Goal: Transaction & Acquisition: Download file/media

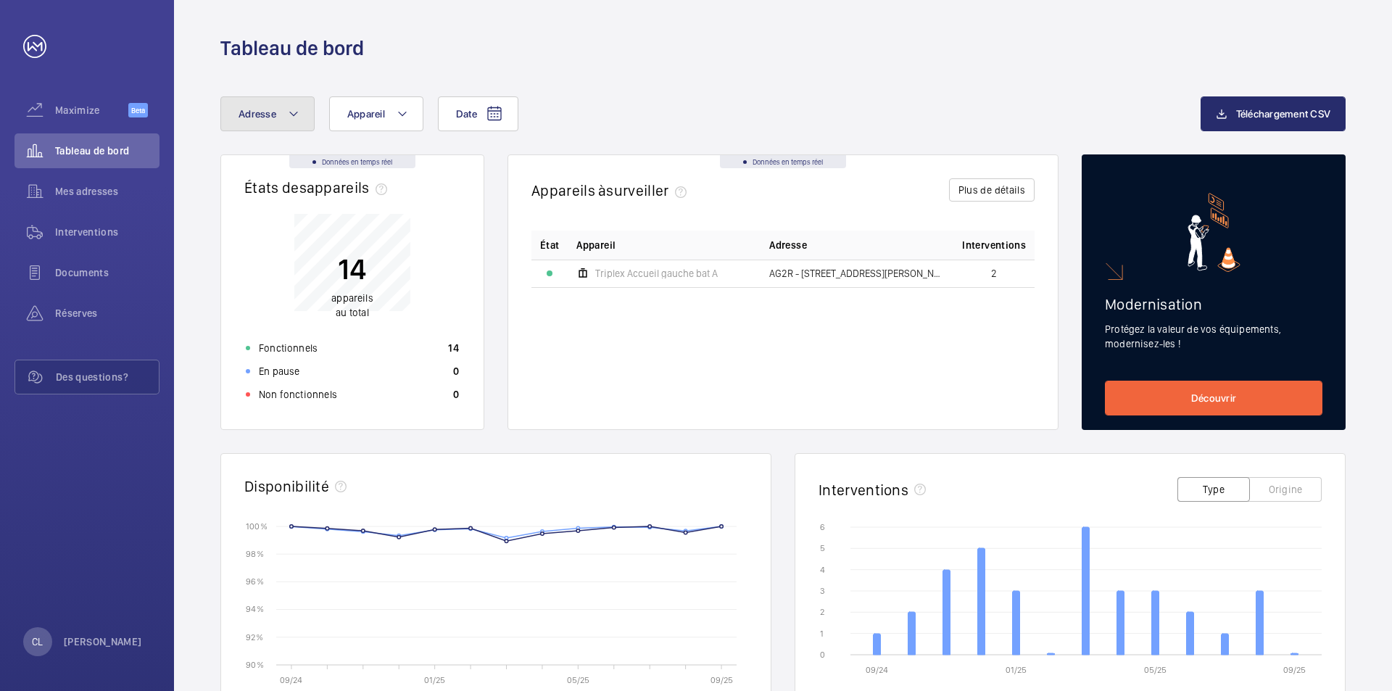
click at [289, 108] on mat-icon at bounding box center [294, 113] width 12 height 17
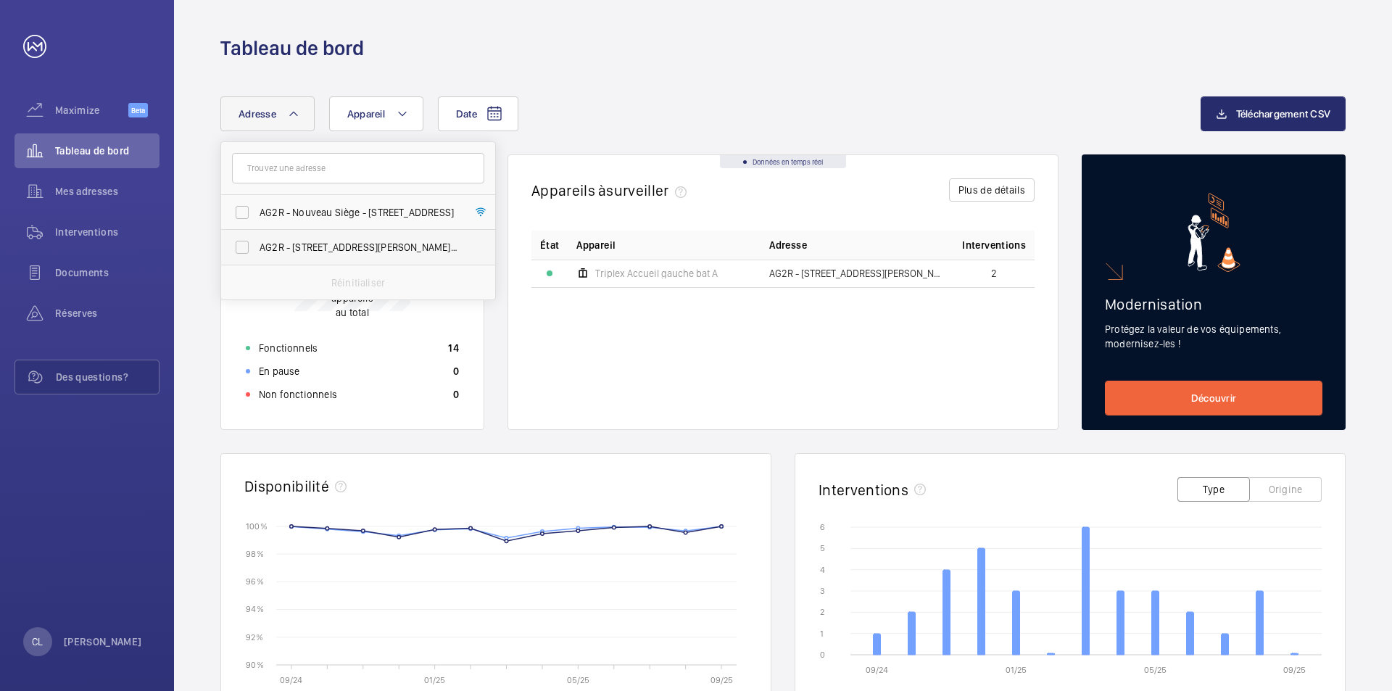
click at [334, 247] on span "AG2R - [STREET_ADDRESS][PERSON_NAME] - [STREET_ADDRESS][PERSON_NAME], LEVALLOIS…" at bounding box center [359, 247] width 199 height 15
click at [257, 247] on input "AG2R - [STREET_ADDRESS][PERSON_NAME] - [STREET_ADDRESS][PERSON_NAME], LEVALLOIS…" at bounding box center [242, 247] width 29 height 29
checkbox input "true"
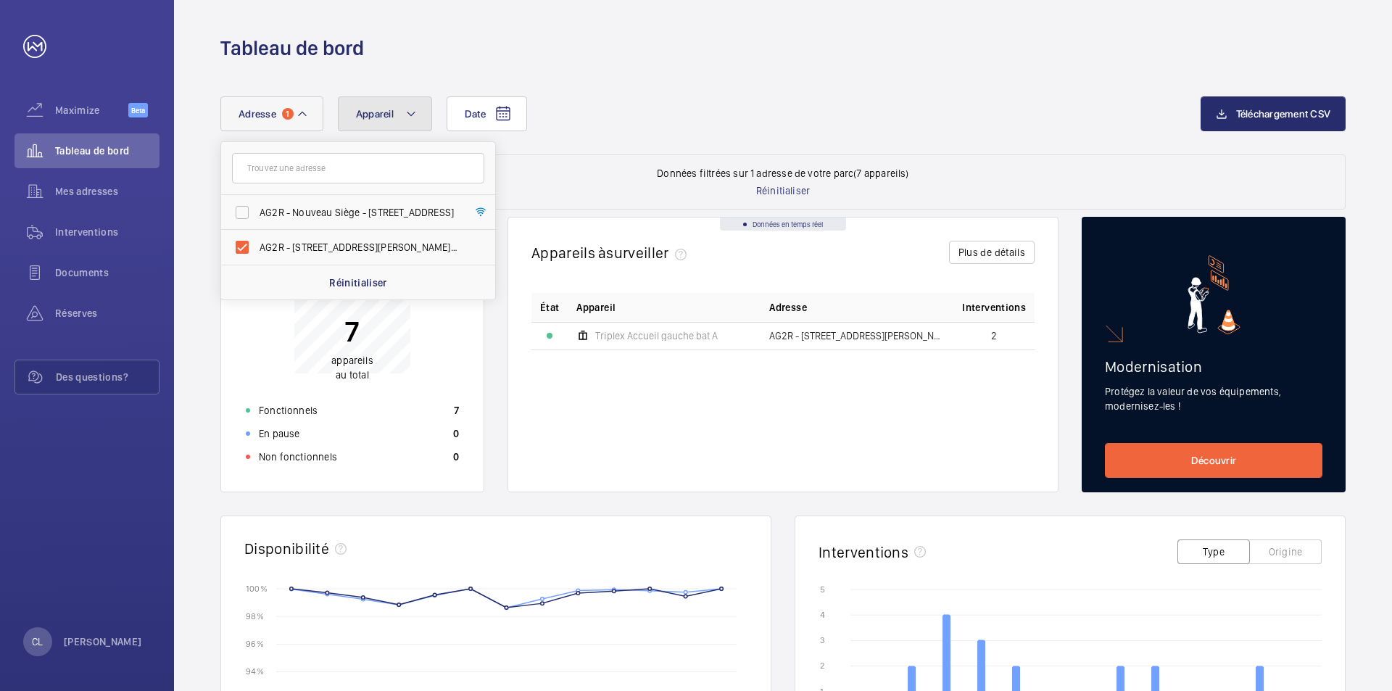
click at [409, 112] on mat-icon at bounding box center [411, 113] width 12 height 17
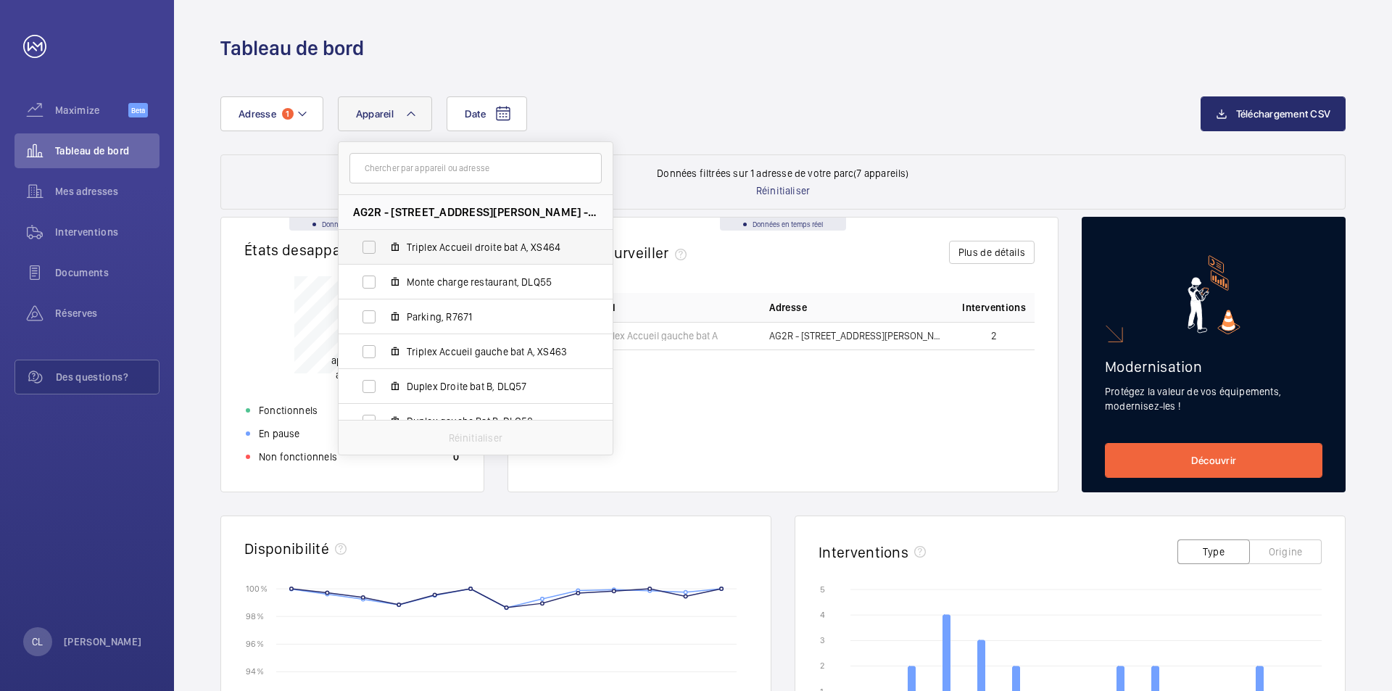
click at [540, 244] on span "Triplex Accueil droite bat A, XS464" at bounding box center [491, 247] width 168 height 15
click at [384, 244] on input "Triplex Accueil droite bat A, XS464" at bounding box center [369, 247] width 29 height 29
checkbox input "true"
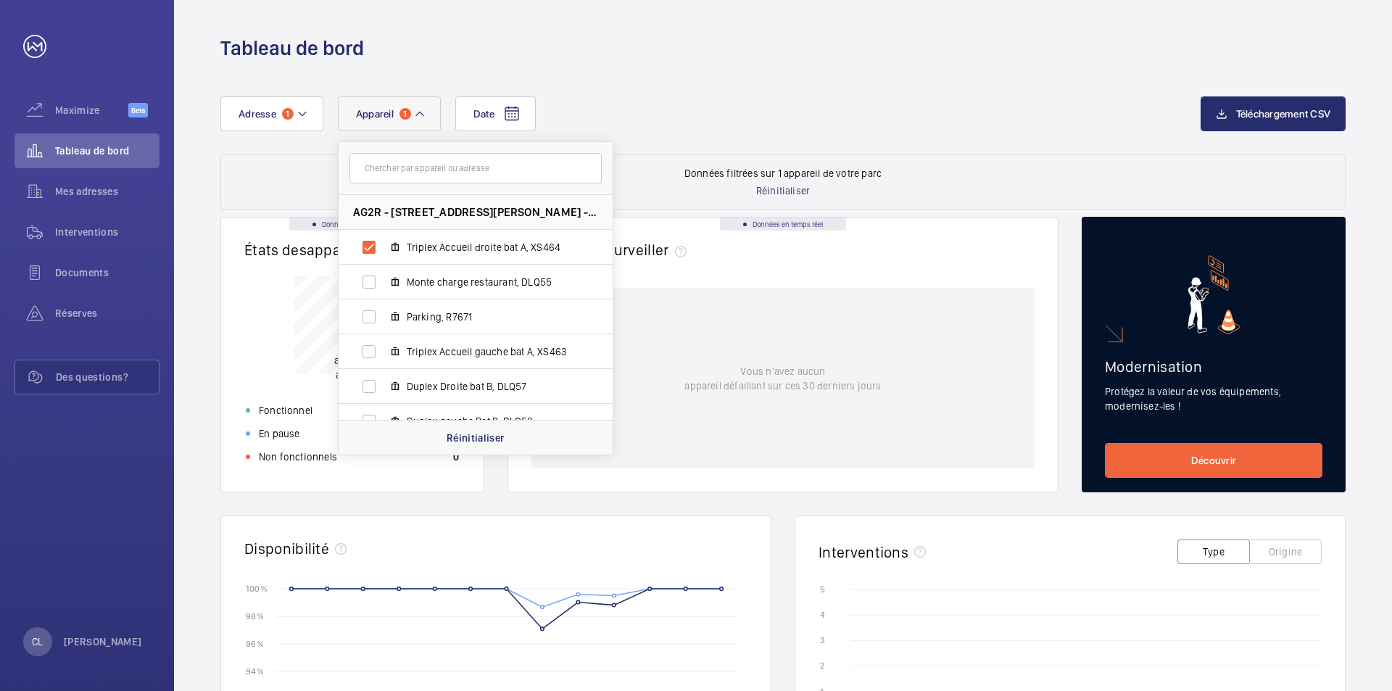
click at [731, 107] on div "Date Adresse 1 Appareil 1 AG2R - [STREET_ADDRESS][PERSON_NAME] - [STREET_ADDRES…" at bounding box center [710, 113] width 980 height 35
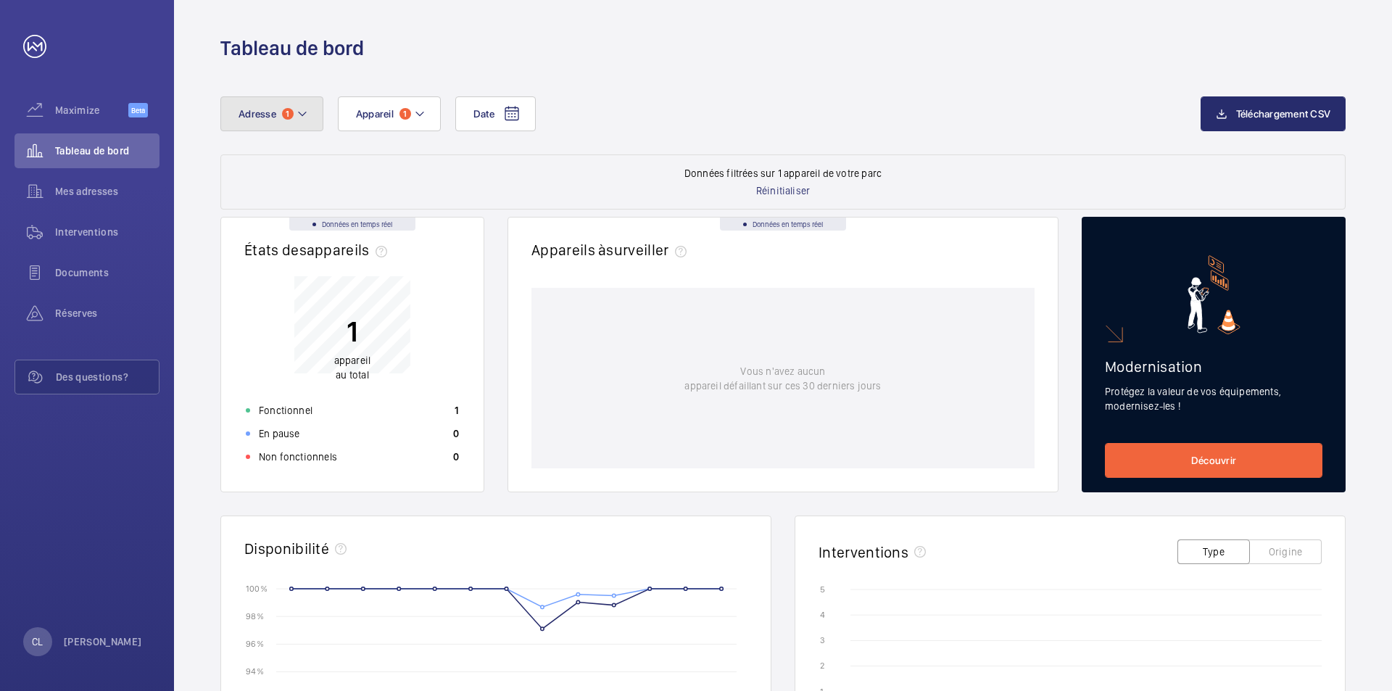
click at [304, 113] on mat-icon at bounding box center [303, 113] width 12 height 17
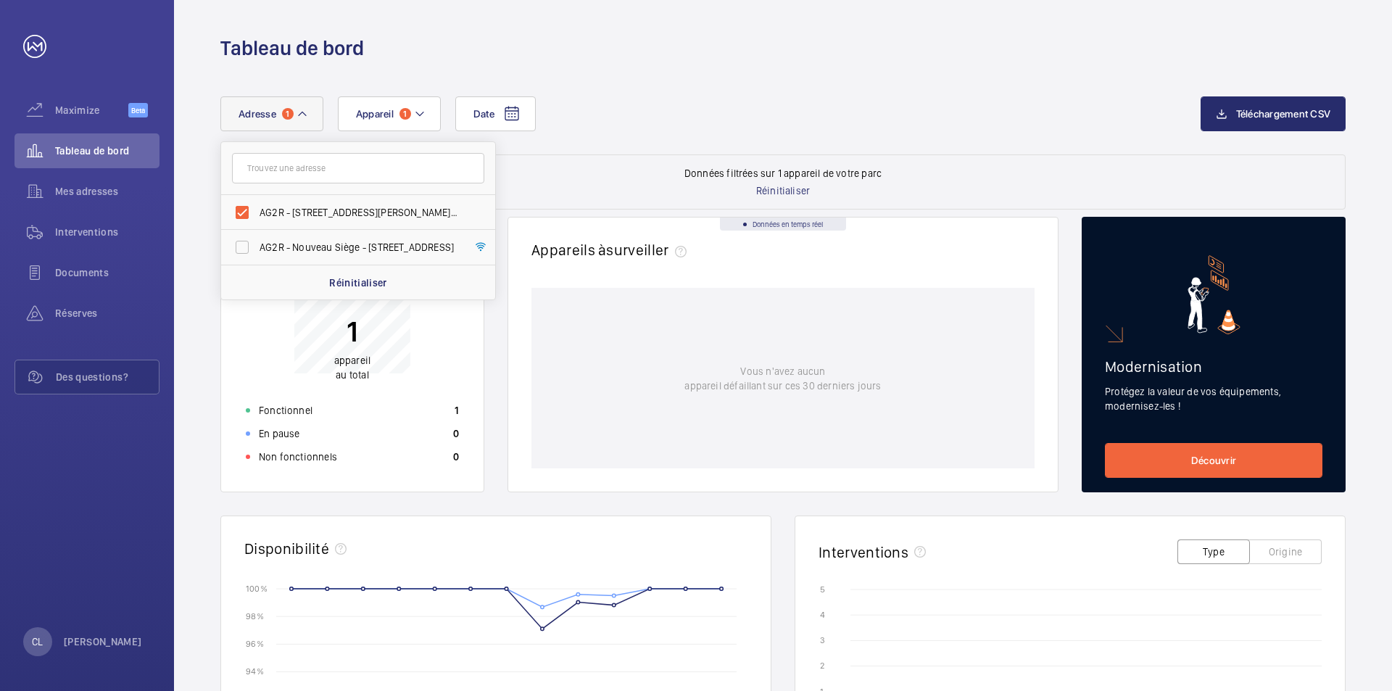
click at [685, 117] on div "Date Adresse 1 AG2R - [STREET_ADDRESS][PERSON_NAME] - [STREET_ADDRESS][PERSON_N…" at bounding box center [710, 113] width 980 height 35
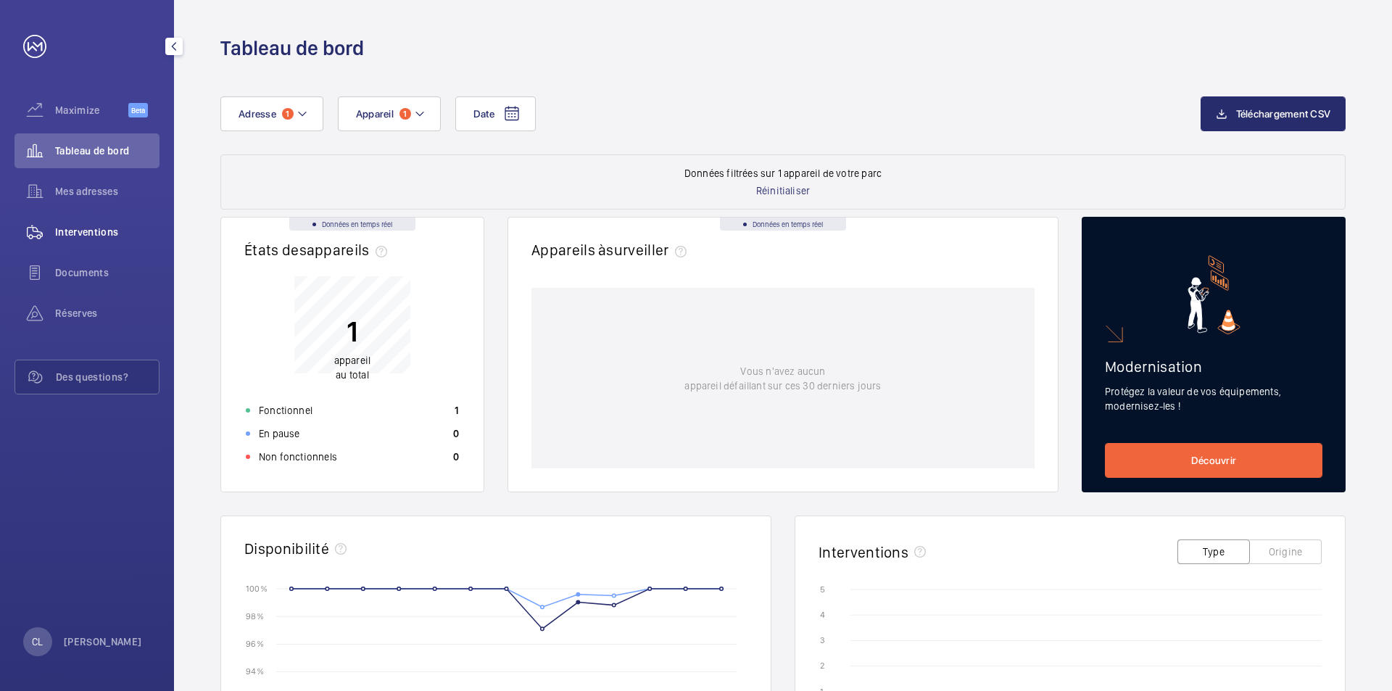
click at [91, 231] on span "Interventions" at bounding box center [107, 232] width 104 height 15
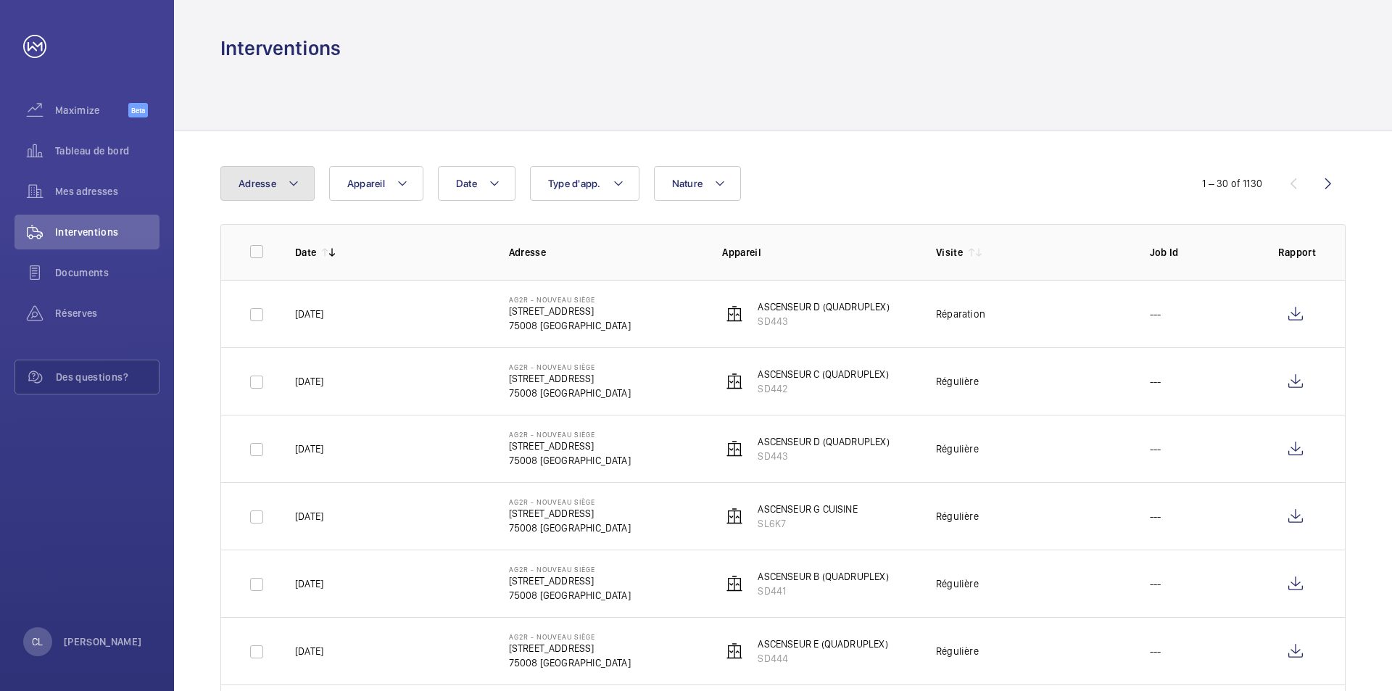
click at [292, 181] on mat-icon at bounding box center [294, 183] width 12 height 17
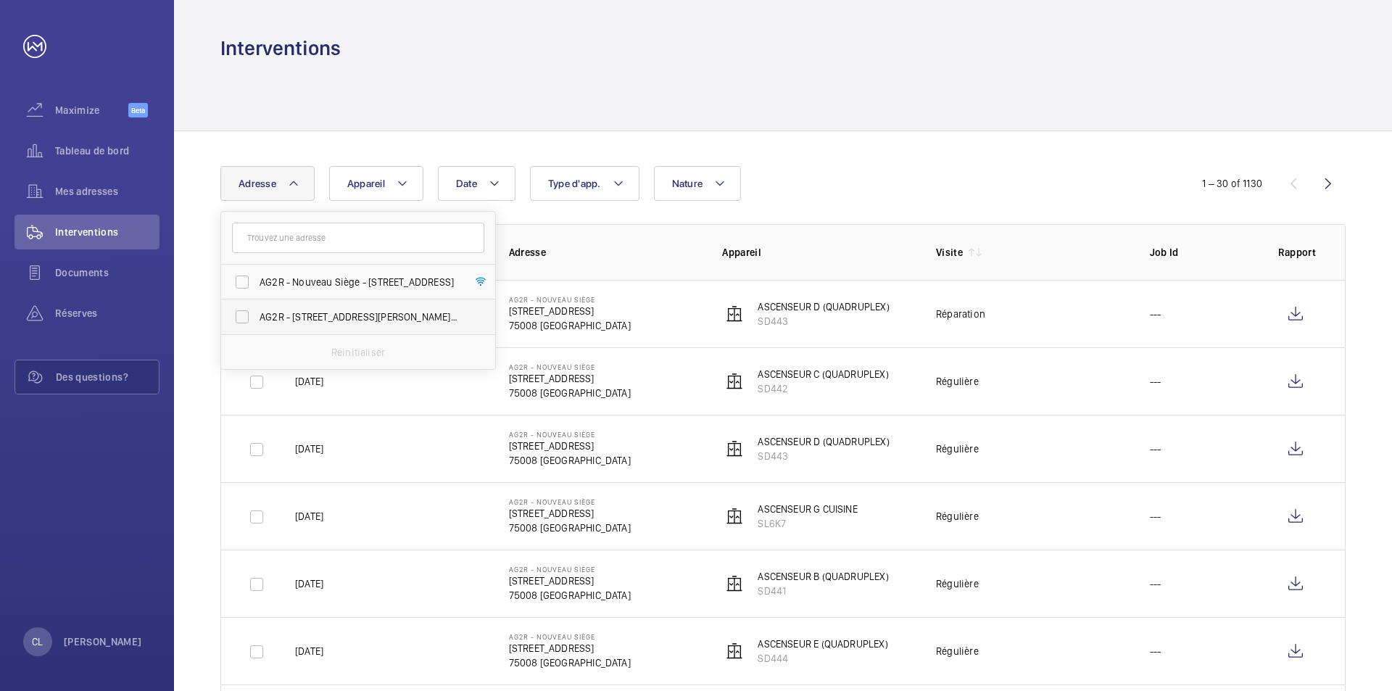
drag, startPoint x: 313, startPoint y: 313, endPoint x: 342, endPoint y: 290, distance: 36.7
click at [313, 312] on span "AG2R - [STREET_ADDRESS][PERSON_NAME] - [STREET_ADDRESS][PERSON_NAME], LEVALLOIS…" at bounding box center [359, 317] width 199 height 15
click at [257, 312] on input "AG2R - [STREET_ADDRESS][PERSON_NAME] - [STREET_ADDRESS][PERSON_NAME], LEVALLOIS…" at bounding box center [242, 316] width 29 height 29
checkbox input "true"
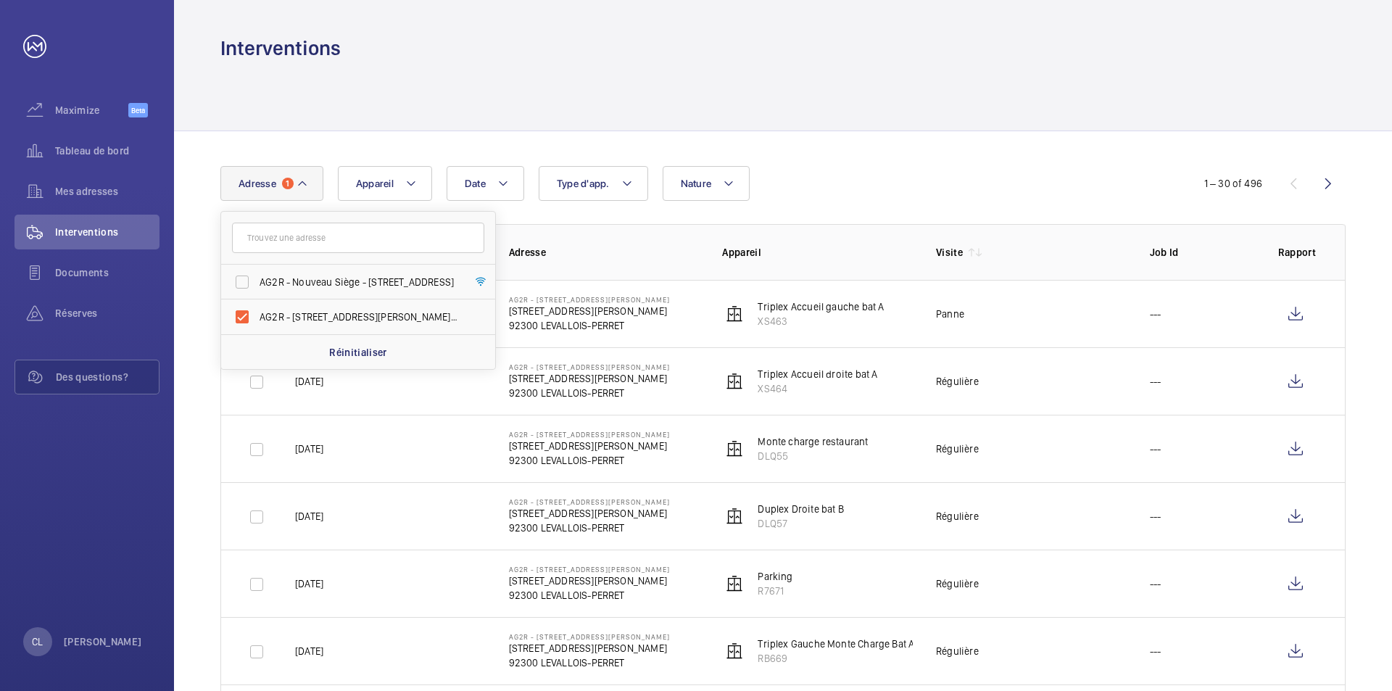
click at [1020, 172] on div "Date Adresse 1 AG2R - [GEOGRAPHIC_DATA][STREET_ADDRESS][STREET_ADDRESS][PERSON_…" at bounding box center [695, 183] width 951 height 35
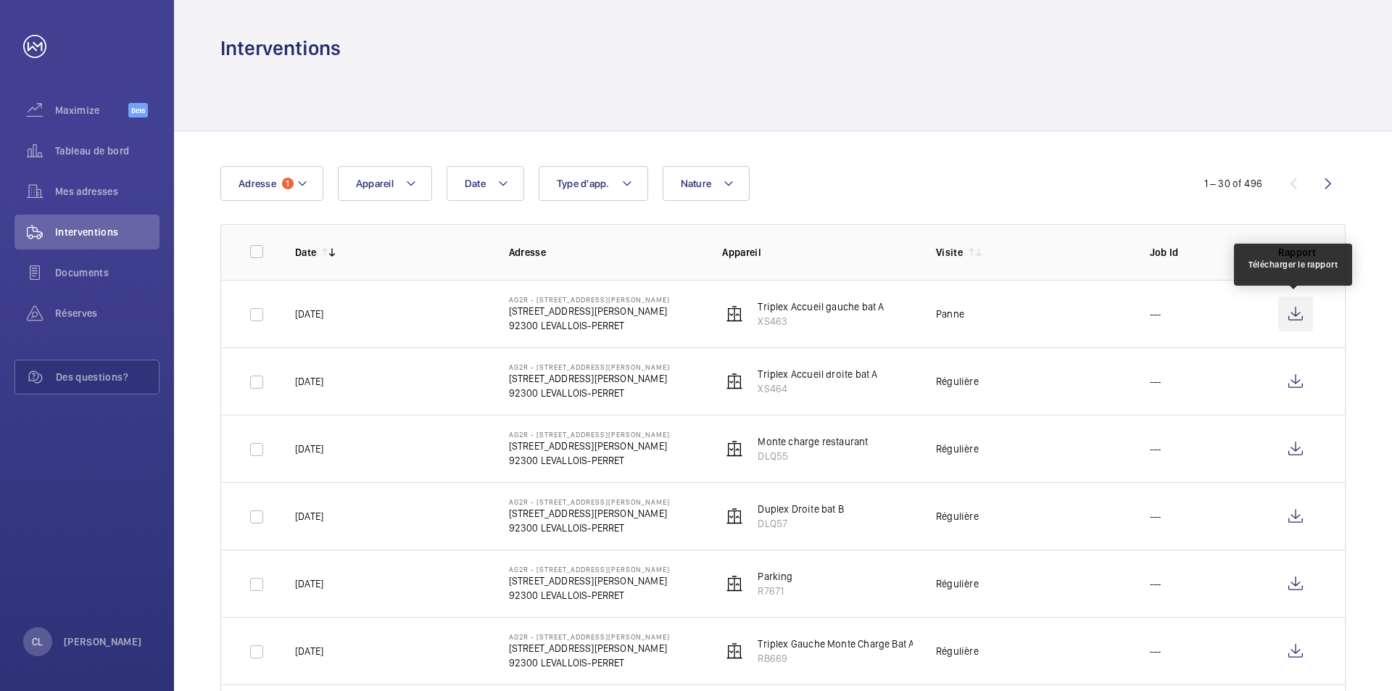
click at [1289, 313] on wm-front-icon-button at bounding box center [1296, 314] width 35 height 35
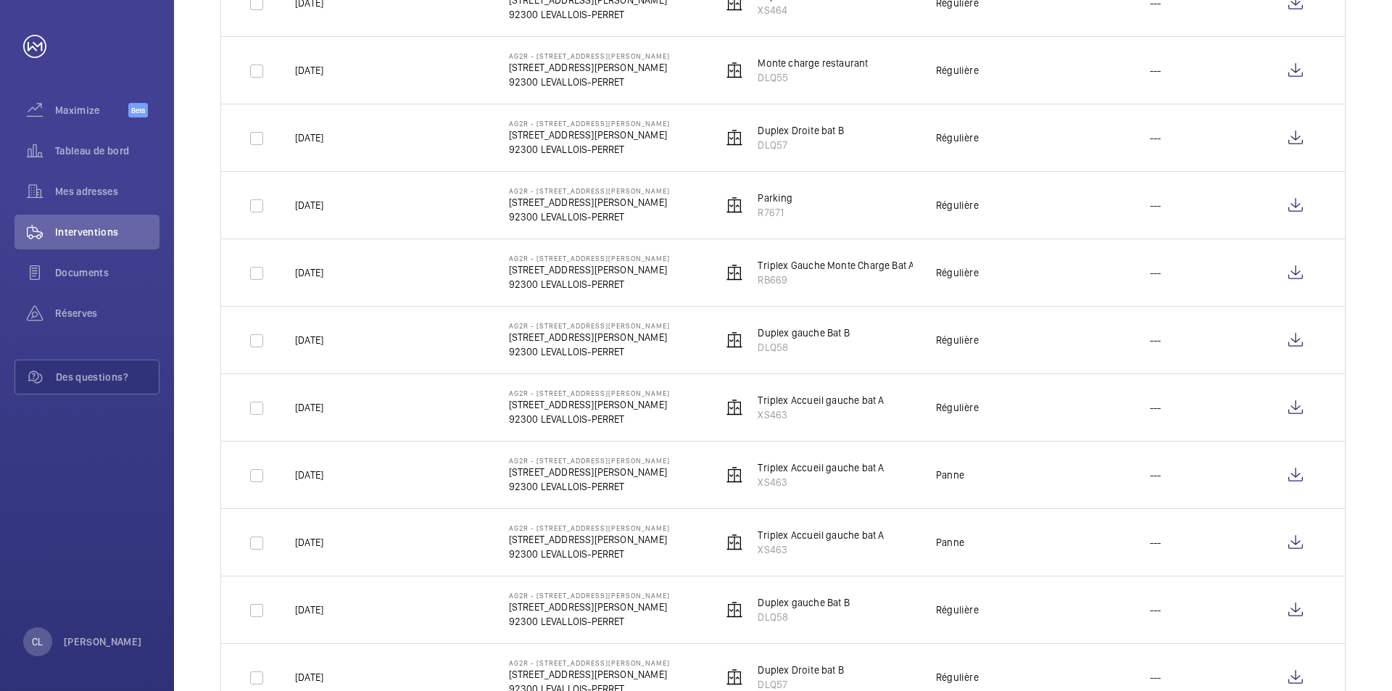
scroll to position [435, 0]
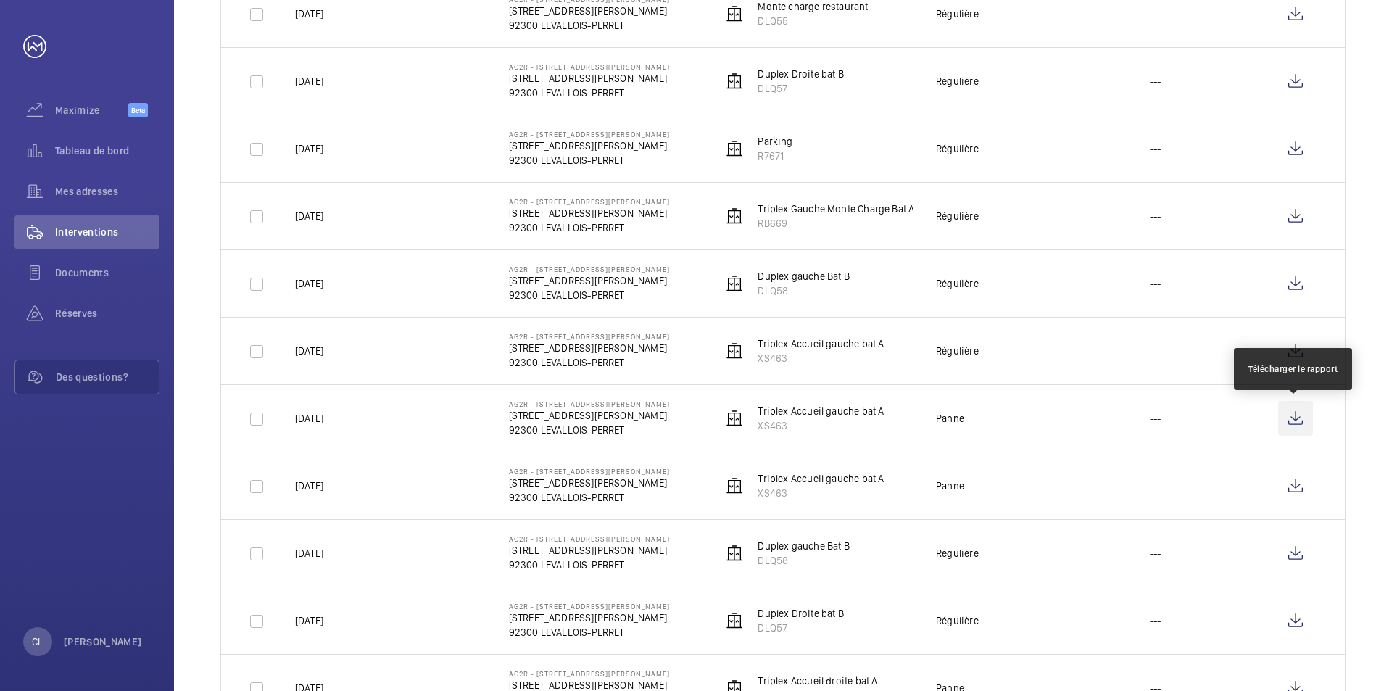
click at [1295, 418] on wm-front-icon-button at bounding box center [1296, 418] width 35 height 35
